Goal: Information Seeking & Learning: Learn about a topic

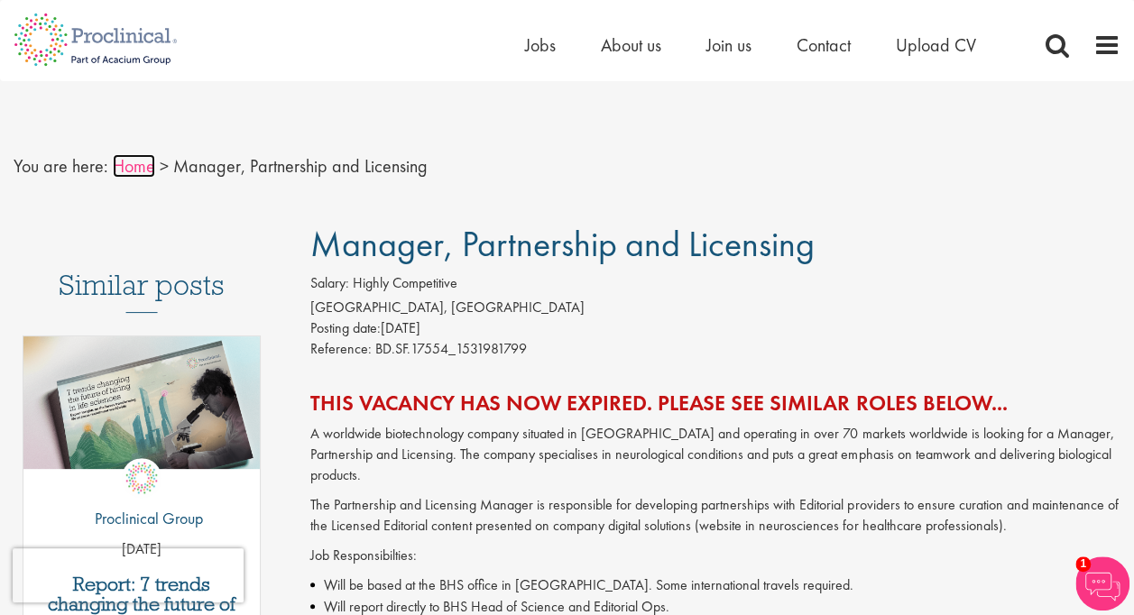
click at [132, 162] on link "Home" at bounding box center [134, 165] width 42 height 23
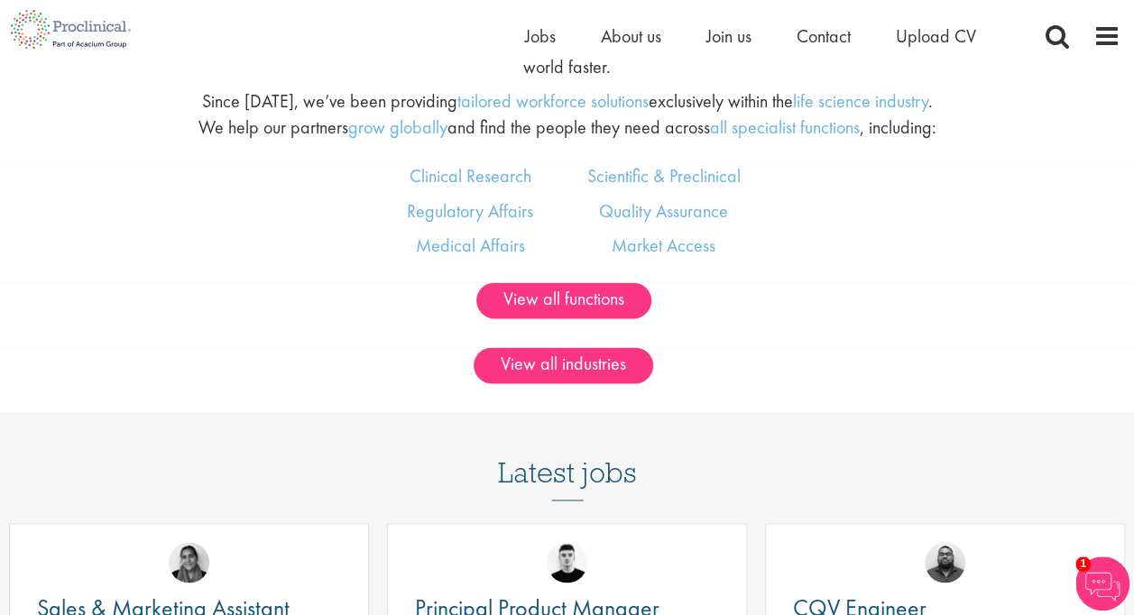
scroll to position [1083, 0]
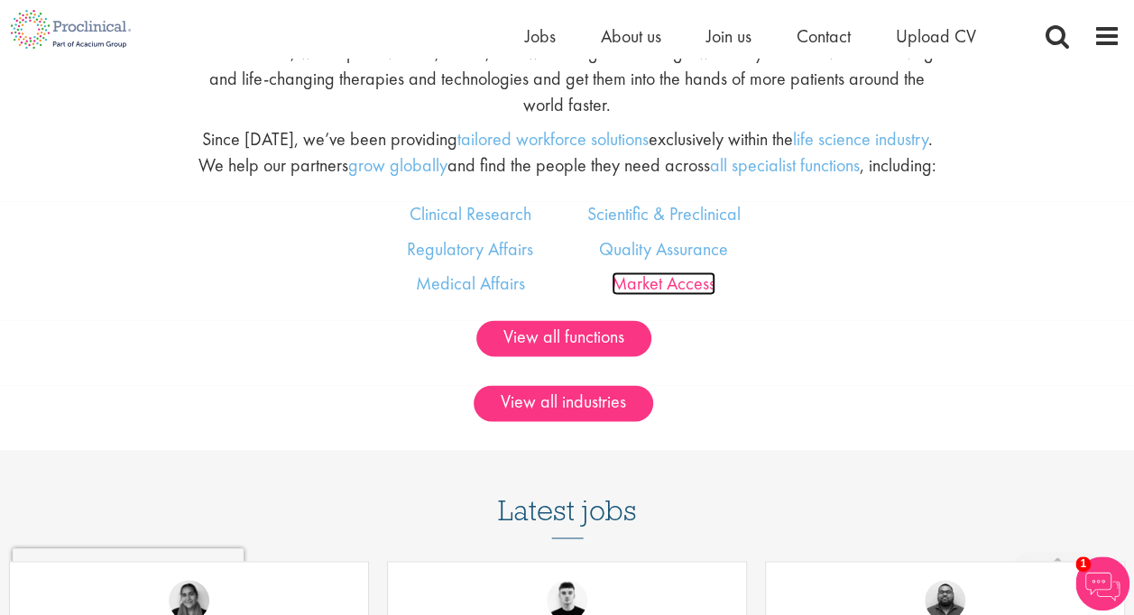
click at [657, 295] on link "Market Access" at bounding box center [664, 283] width 104 height 23
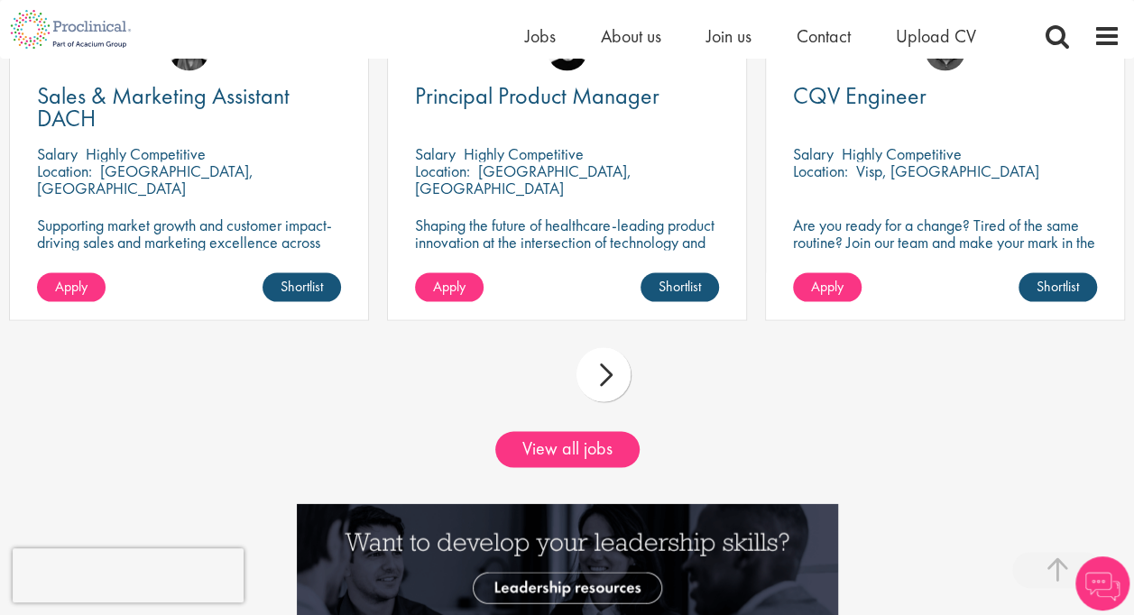
scroll to position [1646, 0]
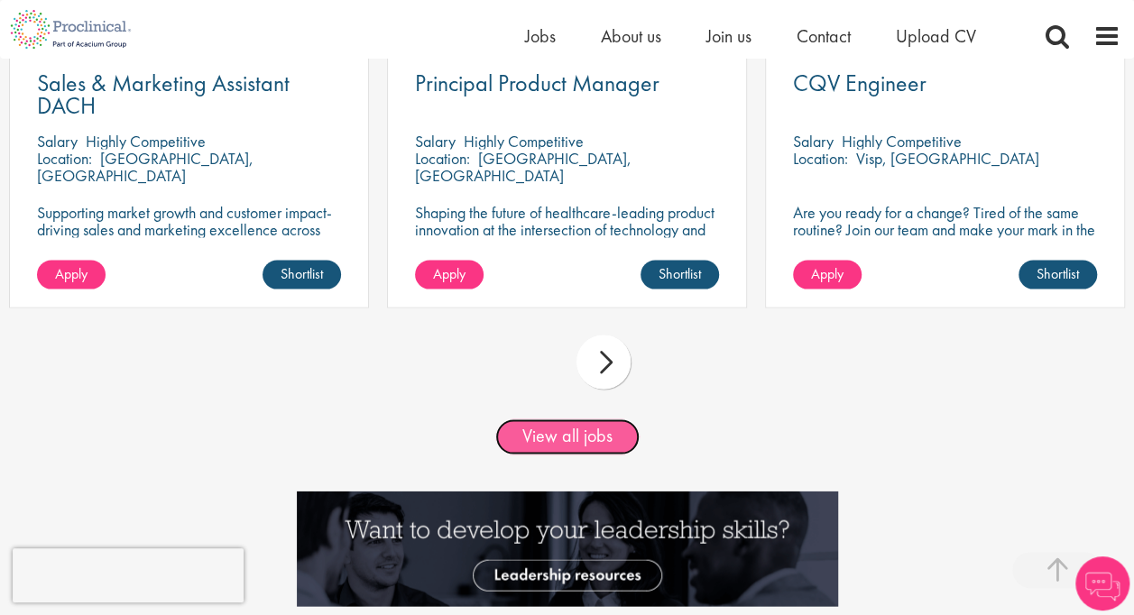
click at [570, 455] on link "View all jobs" at bounding box center [567, 437] width 144 height 36
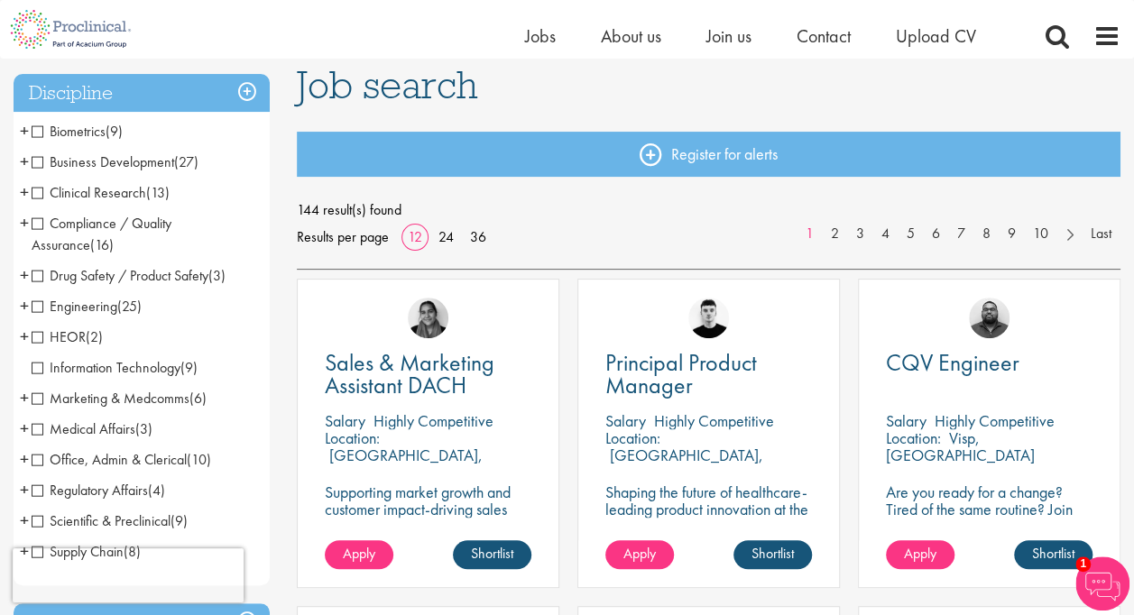
scroll to position [90, 0]
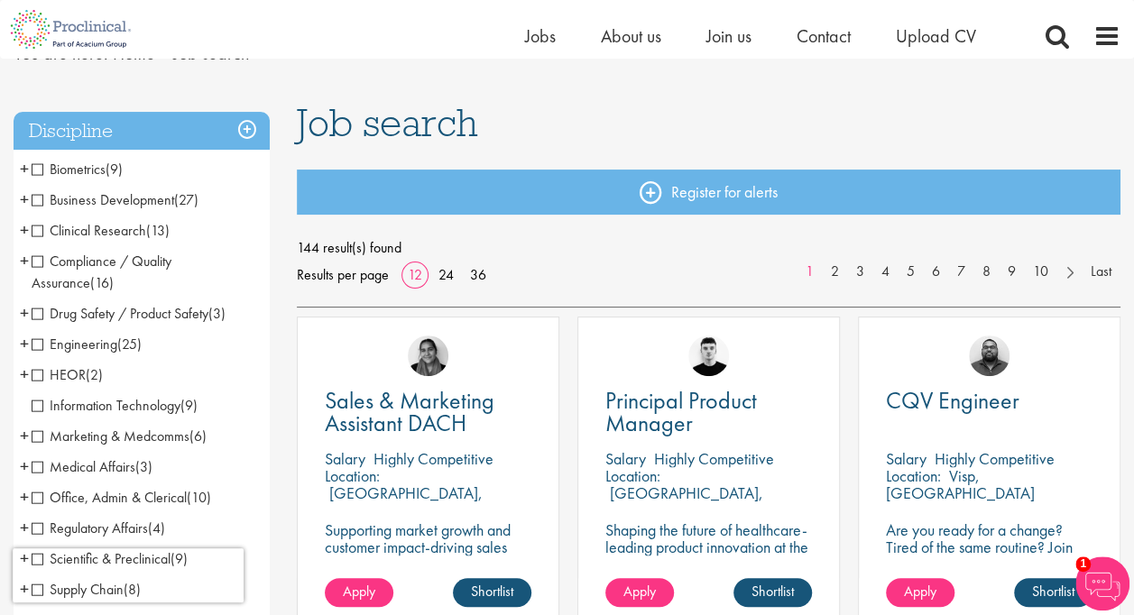
click at [42, 198] on span "Business Development" at bounding box center [103, 199] width 143 height 19
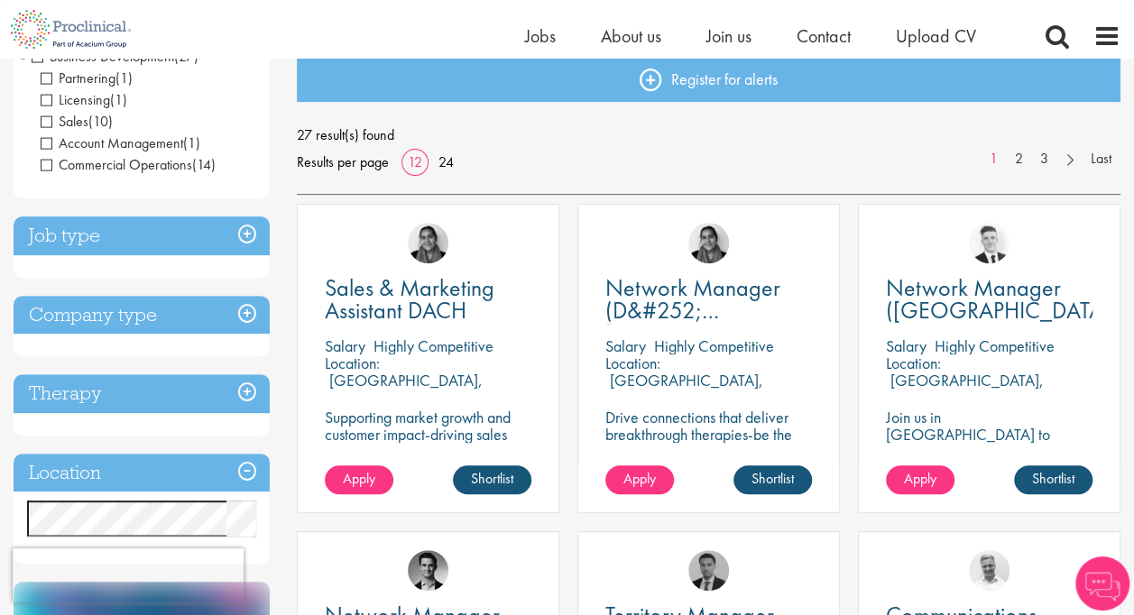
scroll to position [90, 0]
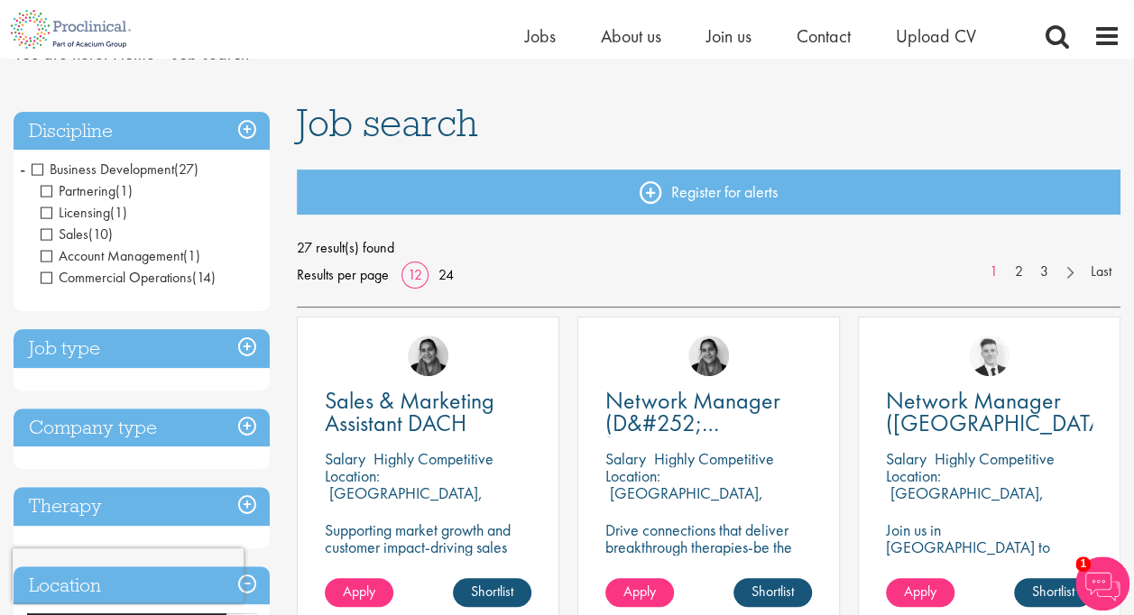
click at [42, 236] on span "Sales" at bounding box center [65, 234] width 48 height 19
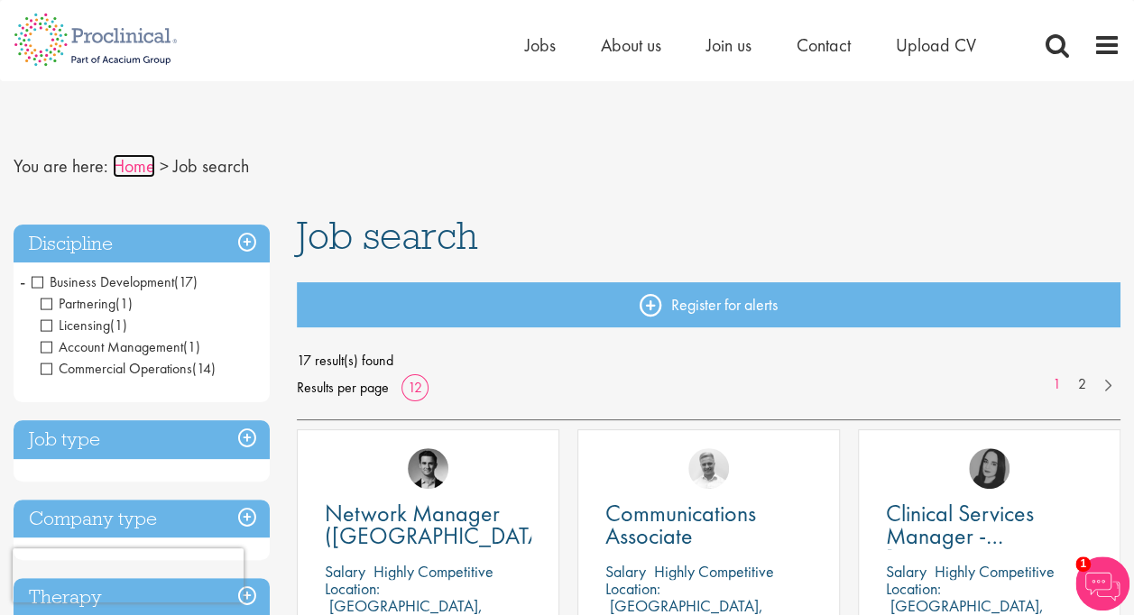
click at [134, 159] on link "Home" at bounding box center [134, 165] width 42 height 23
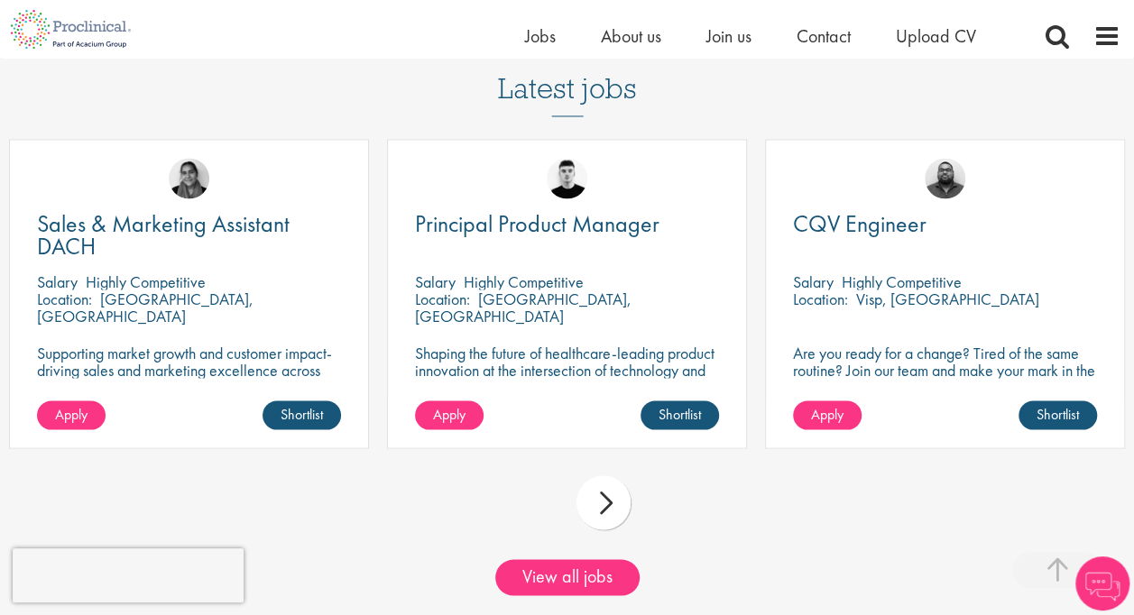
scroll to position [1534, 0]
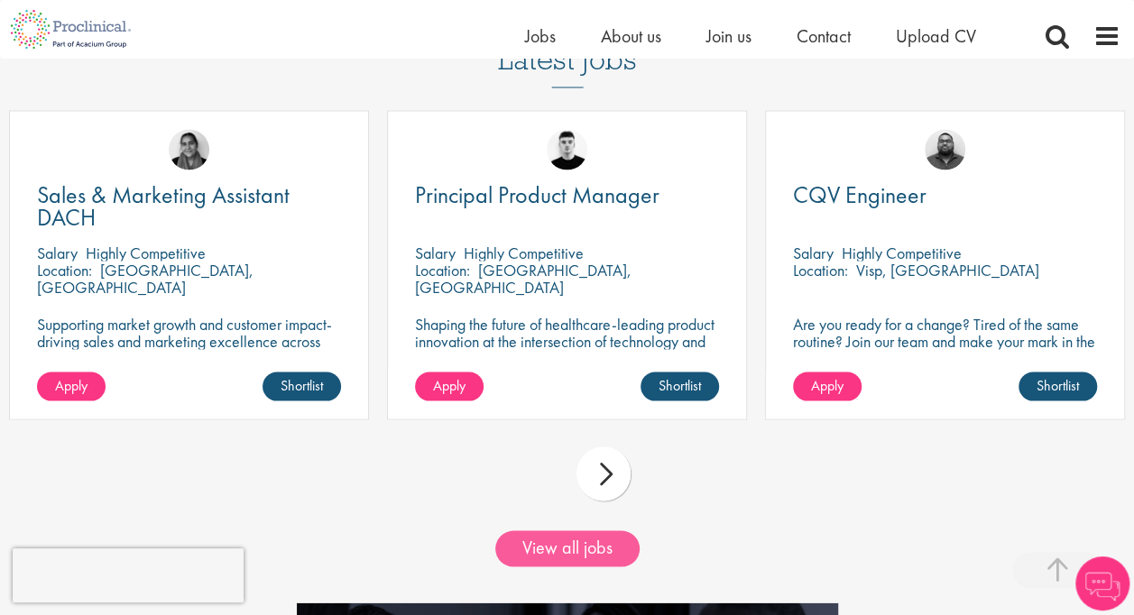
drag, startPoint x: 601, startPoint y: 513, endPoint x: 603, endPoint y: 583, distance: 70.4
click at [603, 567] on link "View all jobs" at bounding box center [567, 549] width 144 height 36
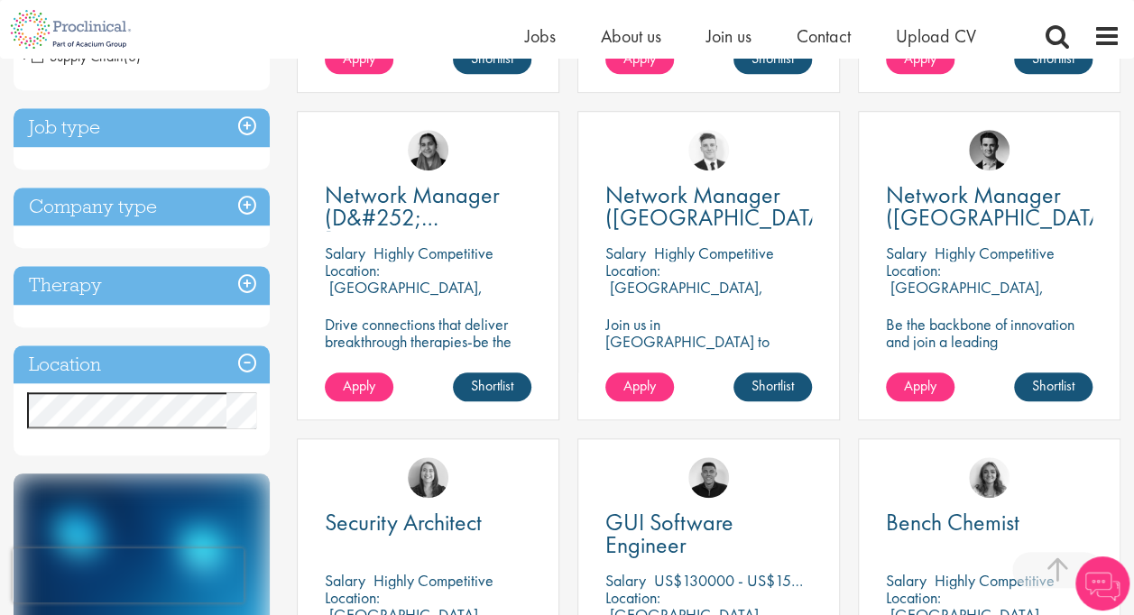
scroll to position [632, 0]
